Goal: Task Accomplishment & Management: Use online tool/utility

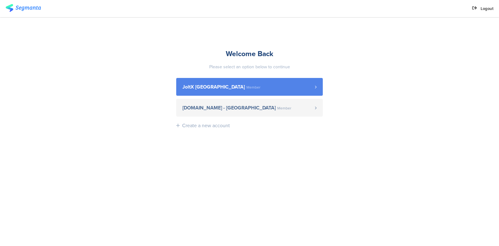
click at [246, 86] on span "Member" at bounding box center [253, 87] width 14 height 4
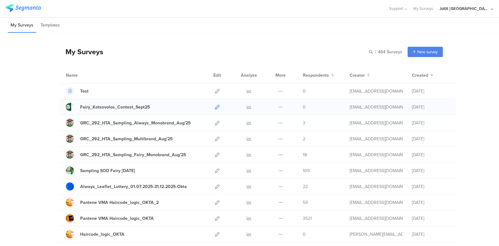
click at [215, 106] on icon at bounding box center [217, 107] width 5 height 5
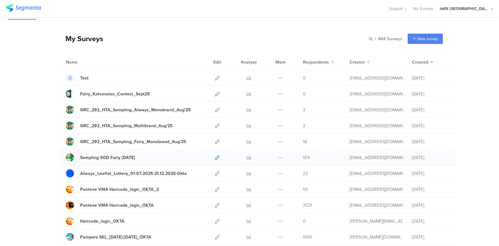
click at [215, 158] on icon at bounding box center [217, 157] width 5 height 5
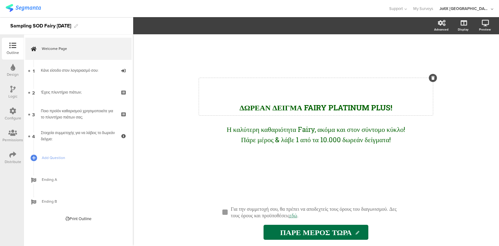
click at [344, 84] on div "ΔΩΡΕΑΝ ΔΕΙΓΜΑ FAIRY PLATINUM PLUS!" at bounding box center [316, 97] width 231 height 34
click at [311, 62] on div "ΔΩΡΕΑΝ ΔΕΙΓΜΑ FAIRY PLATINUM PLUS! ΔΩΡΕΑΝ ΔΕΙΓΜΑ FAIRY PLATINUM PLUS! ΔΩΡΕΑΝ ΔΕ…" at bounding box center [315, 115] width 249 height 162
click at [281, 93] on div "ΔΩΡΕΑΝ ΔΕΙΓΜΑ FAIRY PLATINUM PLUS!" at bounding box center [316, 97] width 231 height 34
click at [8, 66] on div "Design" at bounding box center [13, 71] width 22 height 22
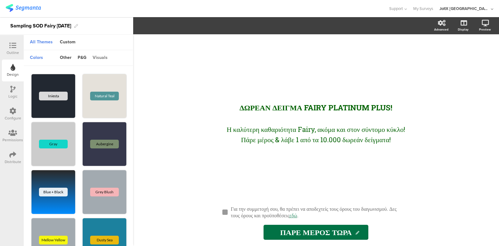
click at [99, 56] on div "visuals" at bounding box center [100, 58] width 21 height 11
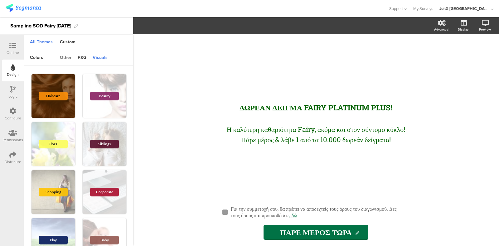
click at [64, 58] on div "other" at bounding box center [66, 58] width 18 height 11
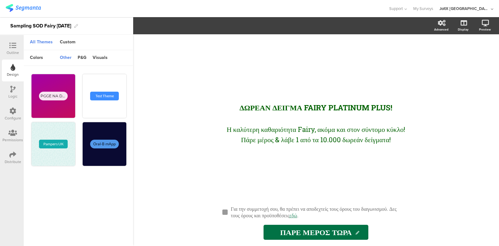
click at [13, 51] on div "Outline" at bounding box center [13, 53] width 12 height 6
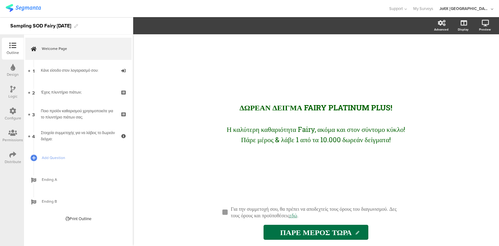
click at [221, 57] on div "ΔΩΡΕΑΝ ΔΕΙΓΜΑ FAIRY PLATINUM PLUS! ΔΩΡΕΑΝ ΔΕΙΓΜΑ FAIRY PLATINUM PLUS! Η καλύτερ…" at bounding box center [315, 115] width 249 height 162
click at [288, 72] on div "ΔΩΡΕΑΝ ΔΕΙΓΜΑ FAIRY PLATINUM PLUS! ΔΩΡΕΑΝ ΔΕΙΓΜΑ FAIRY PLATINUM PLUS! Η καλύτερ…" at bounding box center [315, 115] width 249 height 162
click at [257, 97] on div "ΔΩΡΕΑΝ ΔΕΙΓΜΑ FAIRY PLATINUM PLUS! ΔΩΡΕΑΝ ΔΕΙΓΜΑ FAIRY PLATINUM PLUS!" at bounding box center [316, 96] width 234 height 37
click at [303, 83] on p at bounding box center [316, 88] width 231 height 17
click at [157, 122] on div "ΔΩΡΕΑΝ ΔΕΙΓΜΑ FAIRY PLATINUM PLUS! ΔΩΡΕΑΝ ΔΕΙΓΜΑ FAIRY PLATINUM PLUS! Η καλύτερ…" at bounding box center [316, 140] width 366 height 212
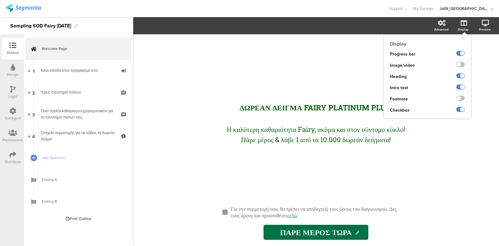
click at [464, 35] on div "Display Progress bar Image/video Heading Intro text Footnote Checkbox" at bounding box center [427, 77] width 87 height 84
click at [459, 63] on label at bounding box center [460, 64] width 8 height 5
click at [0, 0] on input "checkbox" at bounding box center [0, 0] width 0 height 0
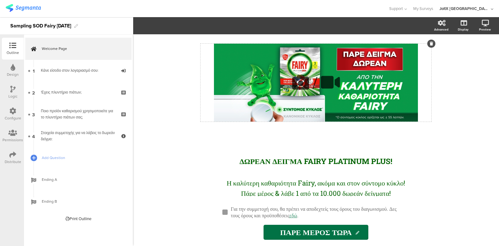
click at [430, 43] on icon at bounding box center [431, 44] width 3 height 4
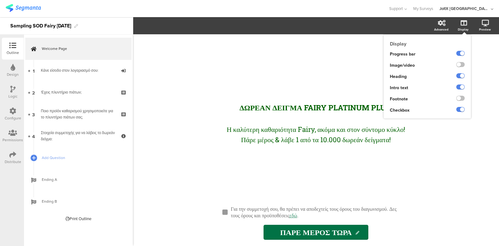
click at [468, 27] on div "Display" at bounding box center [463, 29] width 11 height 5
click at [459, 64] on label at bounding box center [460, 64] width 8 height 5
click at [0, 0] on input "checkbox" at bounding box center [0, 0] width 0 height 0
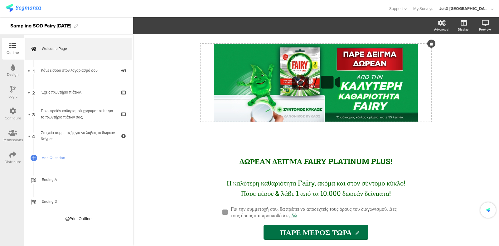
click at [264, 72] on div "/" at bounding box center [316, 83] width 231 height 78
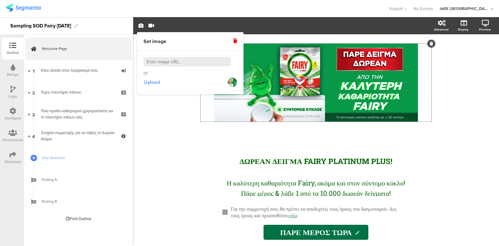
click at [155, 81] on span "Upload" at bounding box center [152, 82] width 16 height 7
